Goal: Task Accomplishment & Management: Use online tool/utility

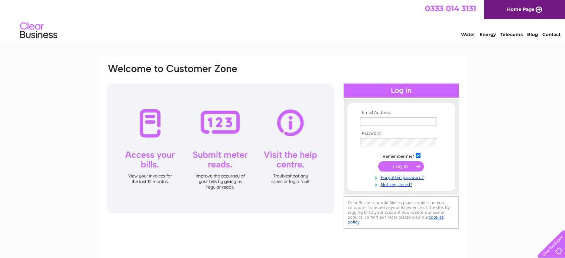
type input "[EMAIL_ADDRESS][DOMAIN_NAME]"
click at [397, 168] on input "submit" at bounding box center [401, 166] width 46 height 10
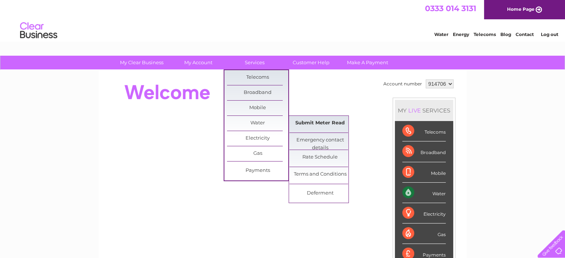
click at [309, 124] on link "Submit Meter Read" at bounding box center [319, 123] width 61 height 15
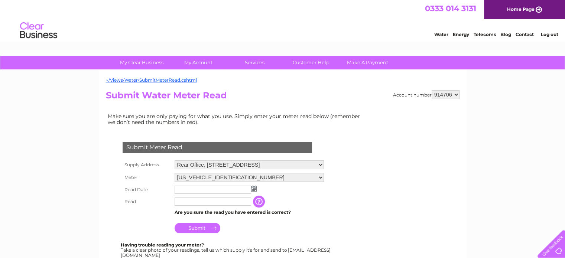
click at [255, 187] on img at bounding box center [254, 189] width 6 height 6
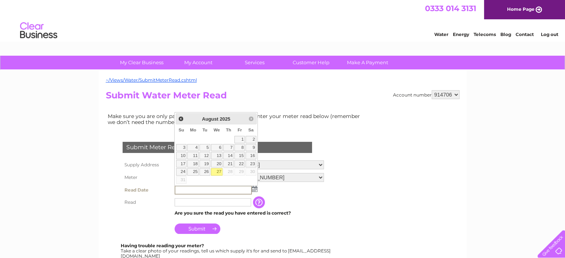
click at [217, 171] on link "27" at bounding box center [217, 171] width 12 height 7
type input "[DATE]"
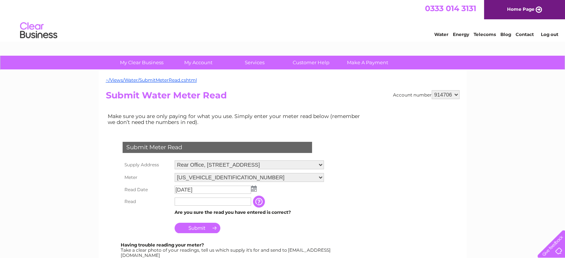
click at [206, 202] on input "text" at bounding box center [213, 202] width 77 height 8
type input "00041"
click at [203, 231] on input "Submit" at bounding box center [198, 228] width 46 height 10
